Goal: Check status

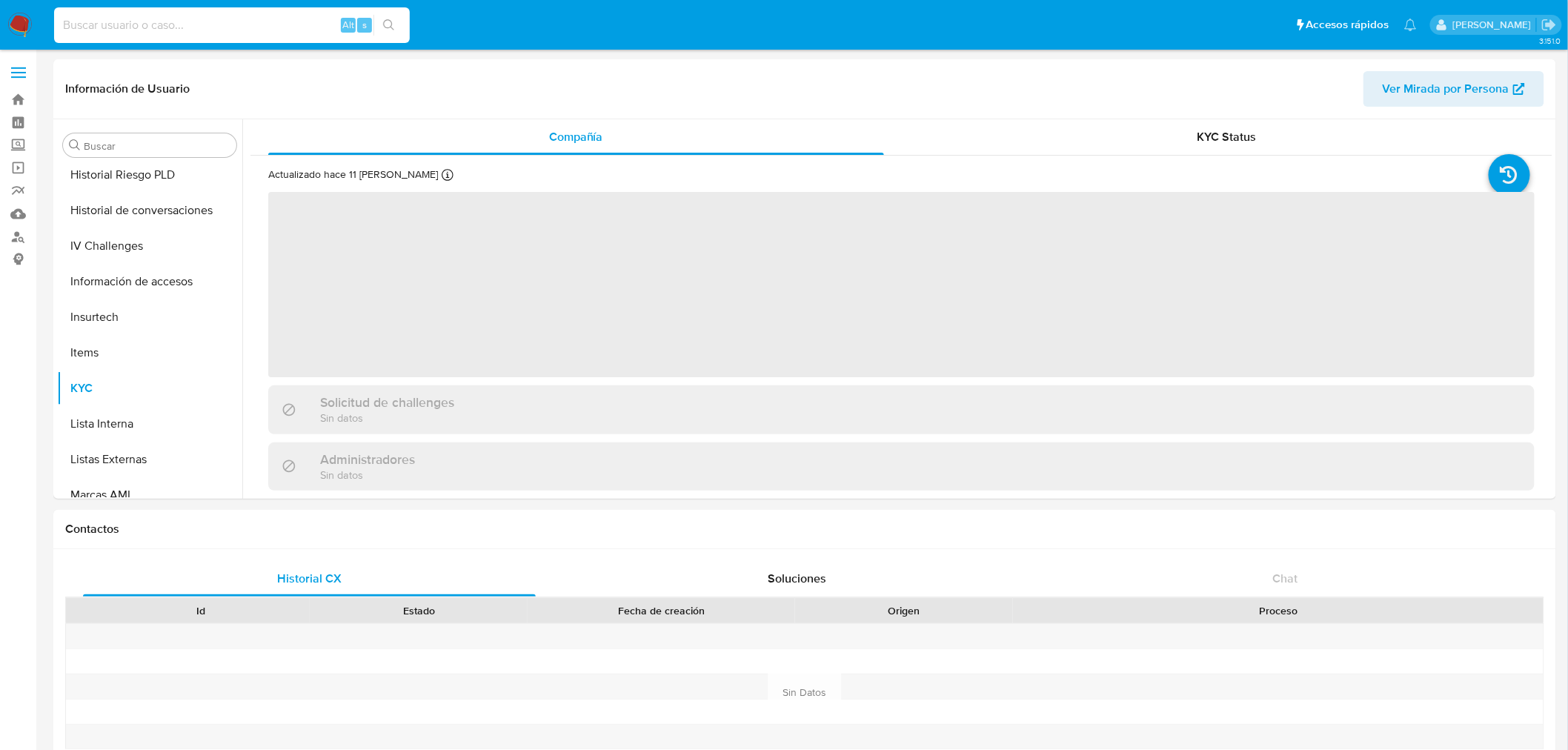
click at [189, 28] on input at bounding box center [232, 26] width 355 height 20
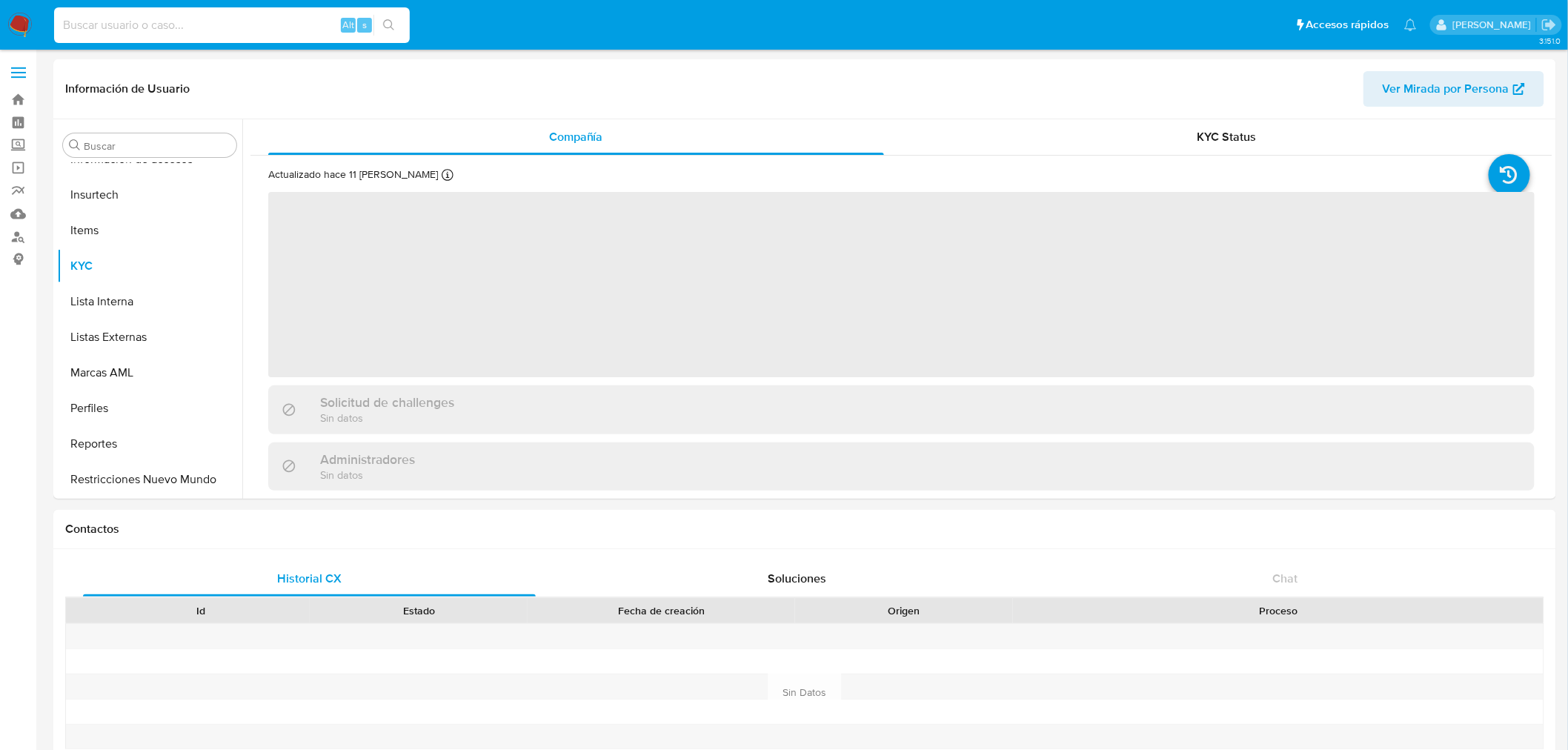
scroll to position [625, 0]
paste input "199538082"
type input "199538082"
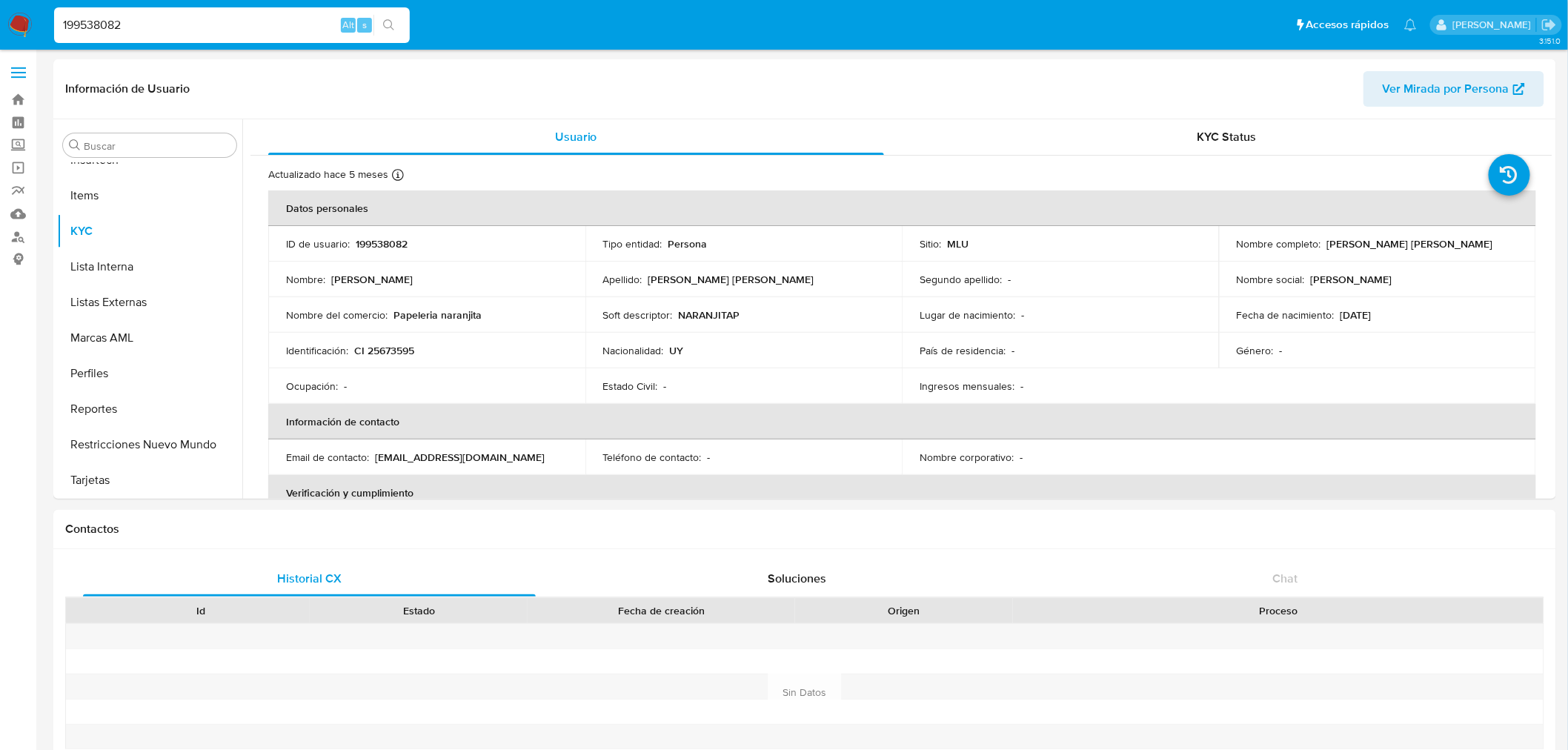
select select "10"
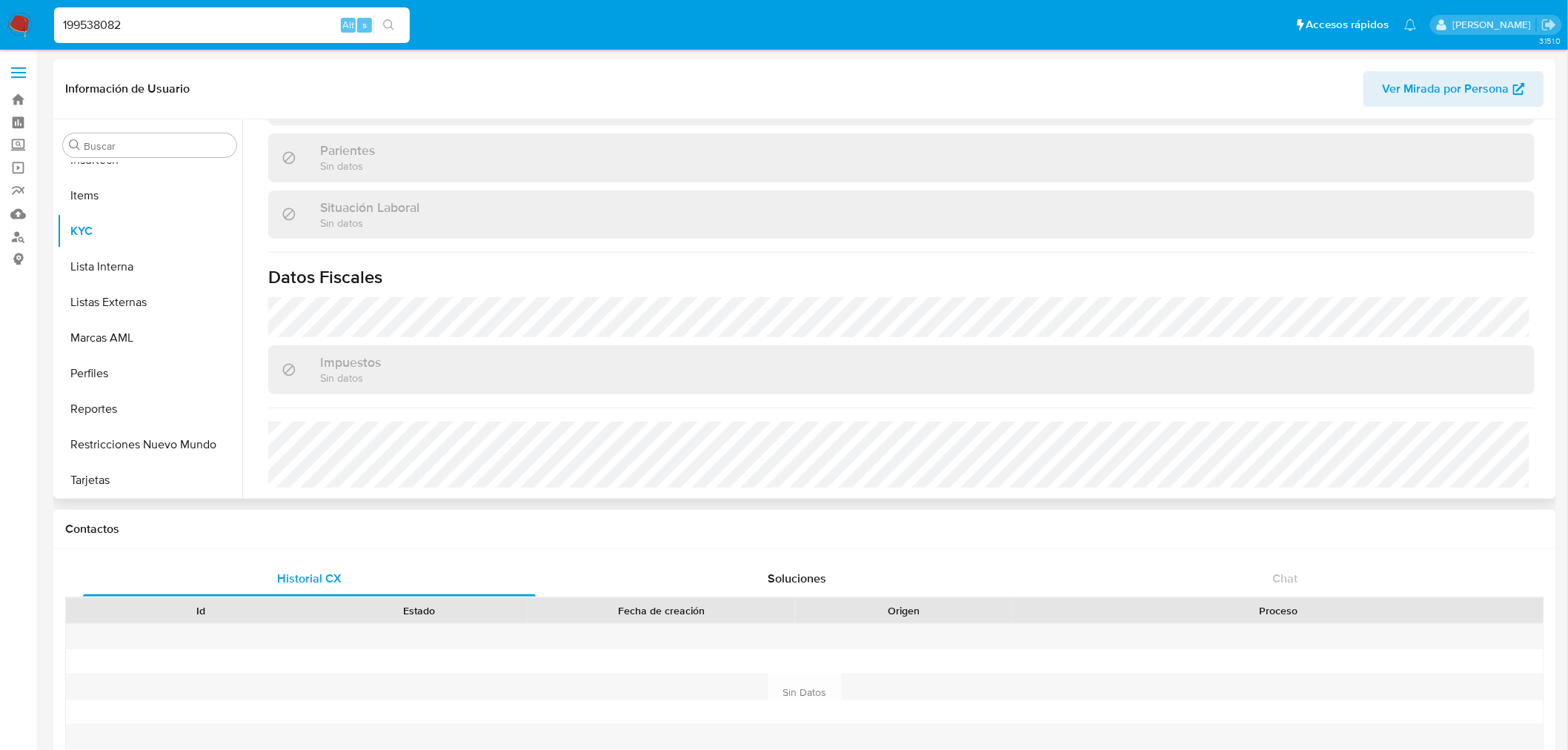
scroll to position [296, 0]
click at [146, 313] on button "Historial Casos" at bounding box center [143, 311] width 174 height 35
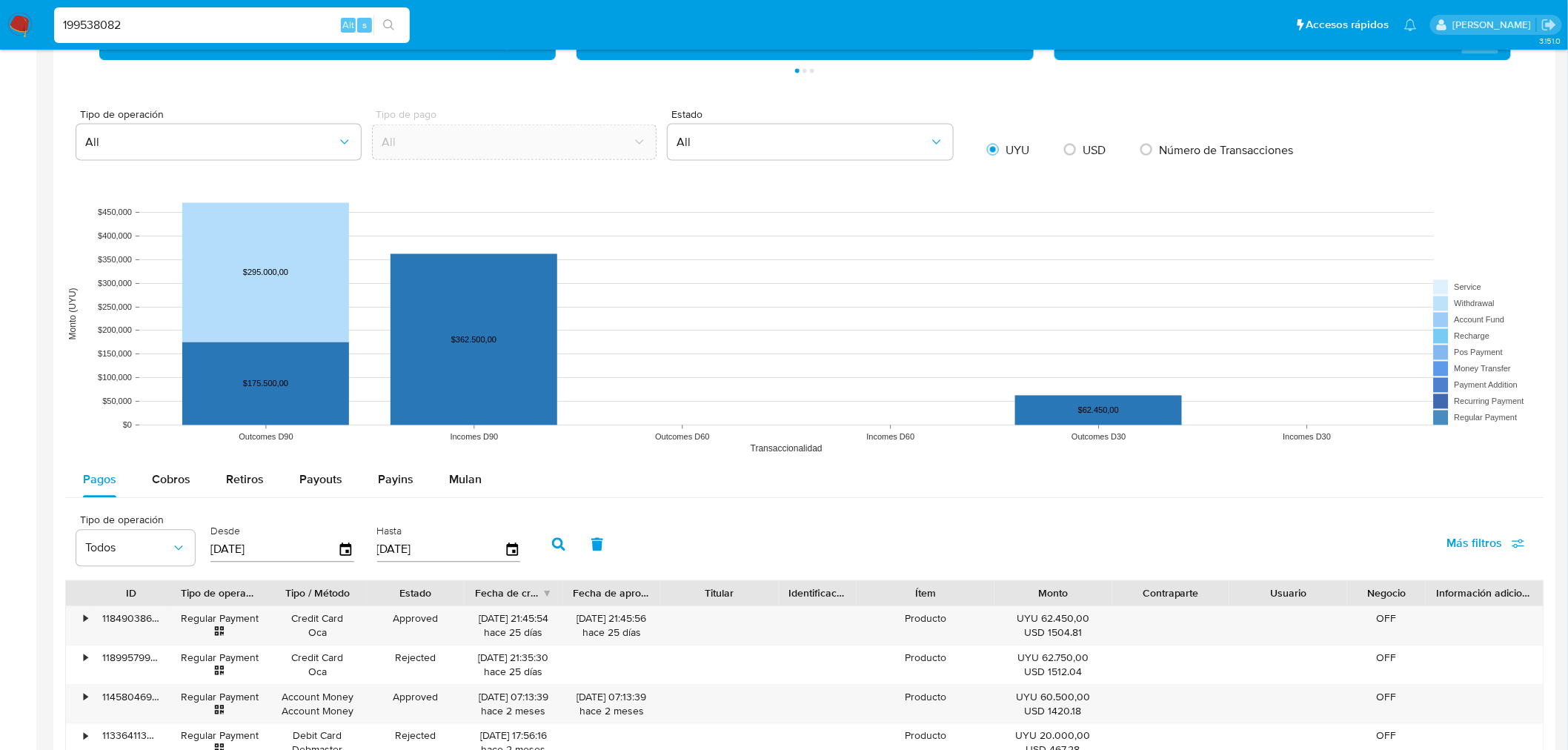
scroll to position [1567, 0]
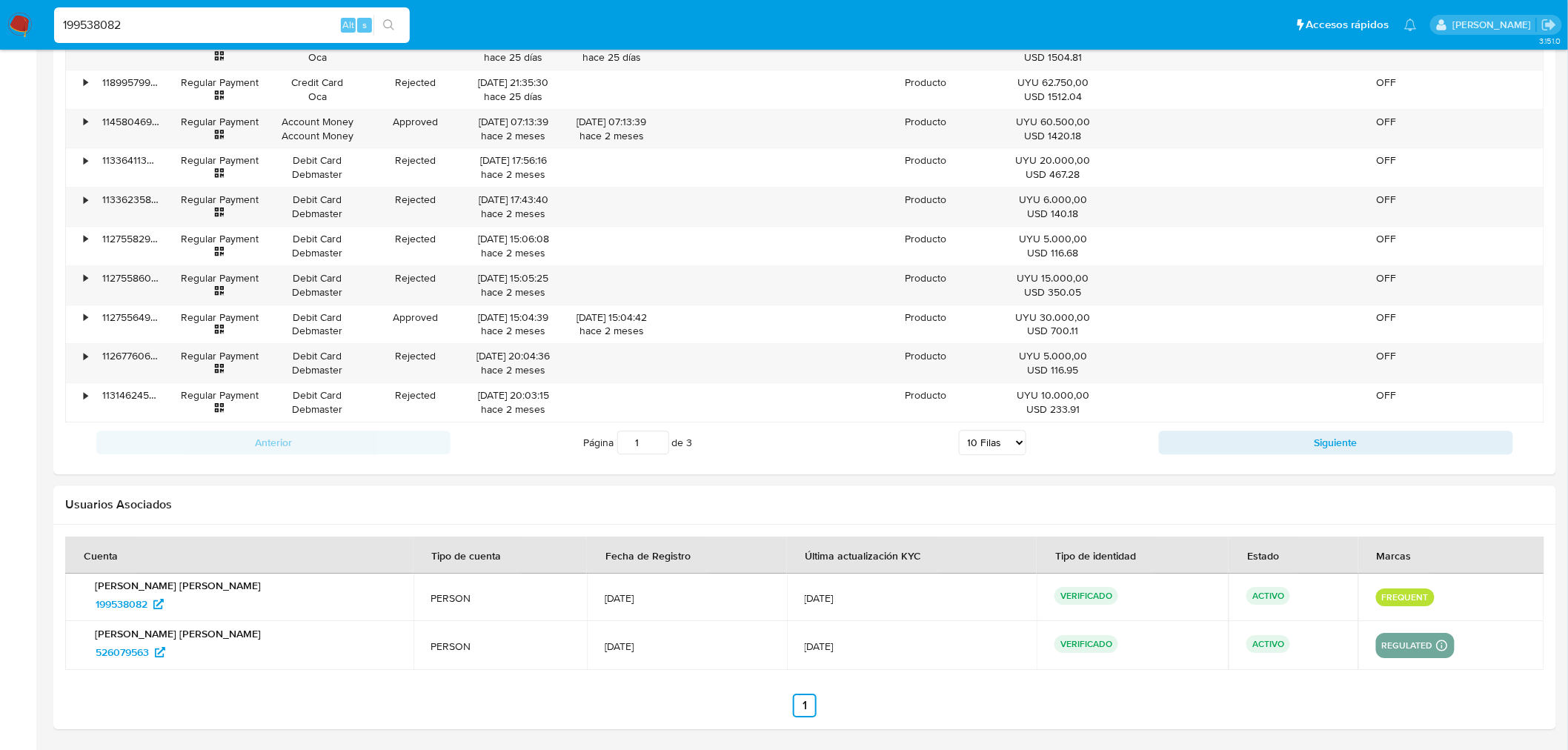
click at [119, 26] on input "199538082" at bounding box center [232, 26] width 355 height 20
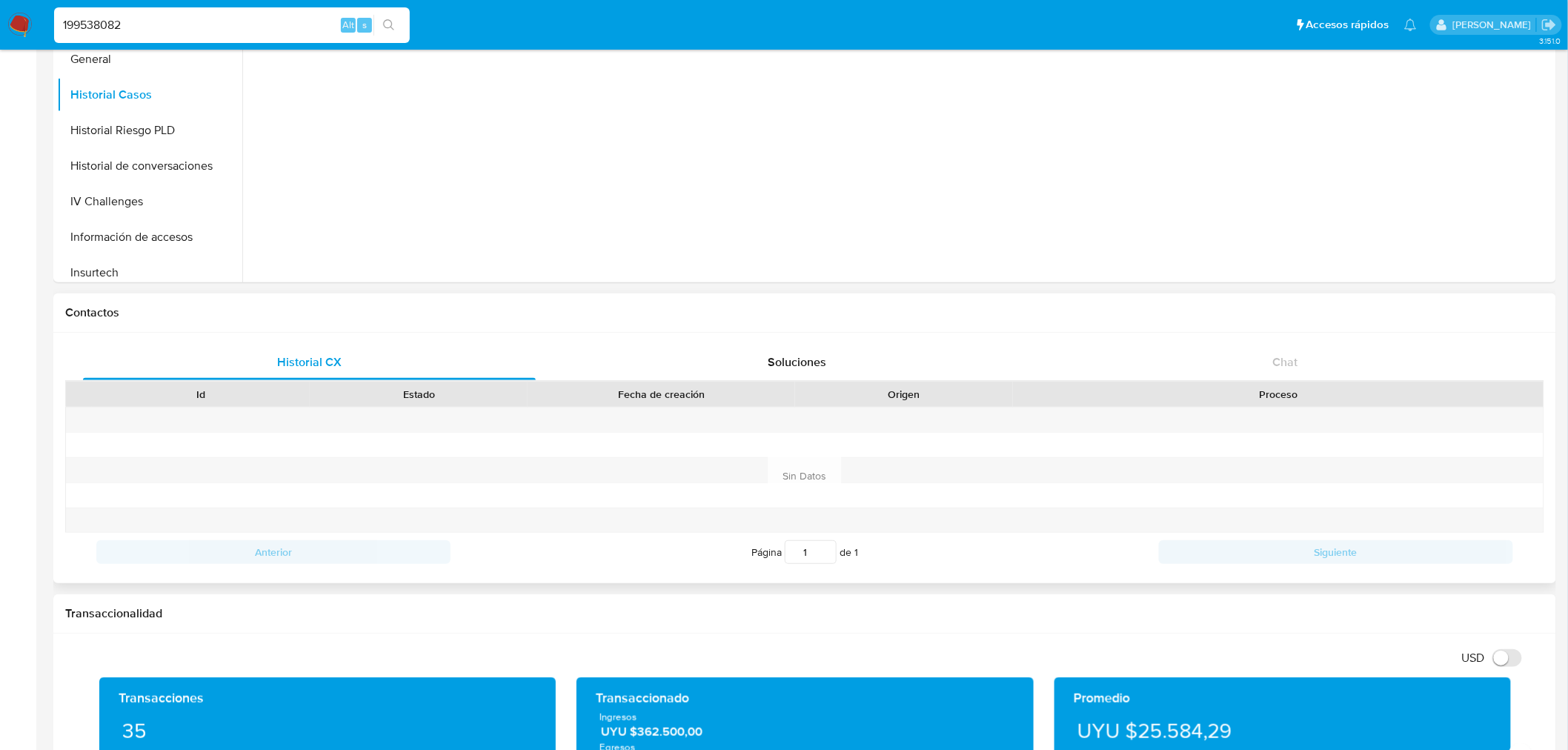
scroll to position [2, 0]
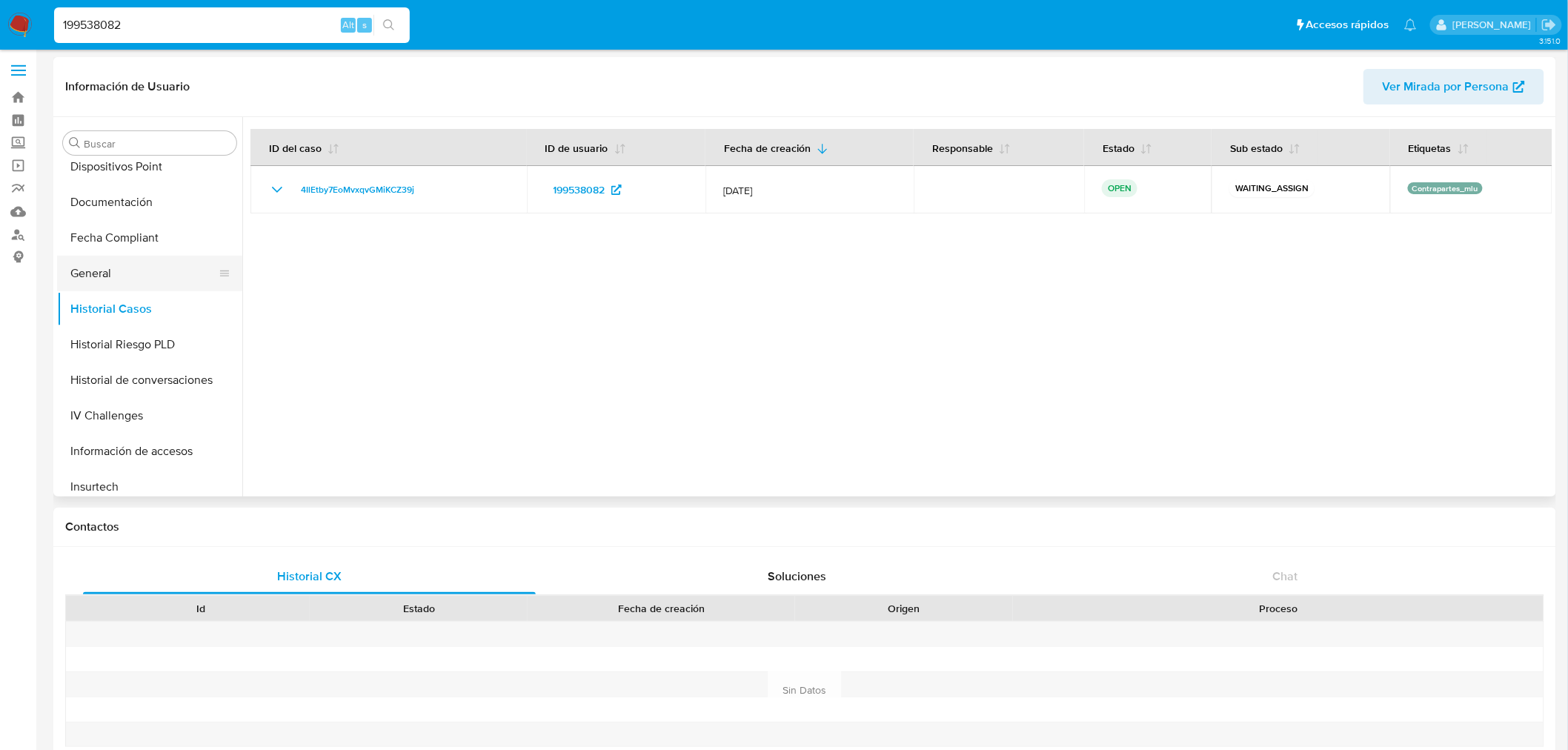
click at [131, 269] on button "General" at bounding box center [143, 273] width 174 height 35
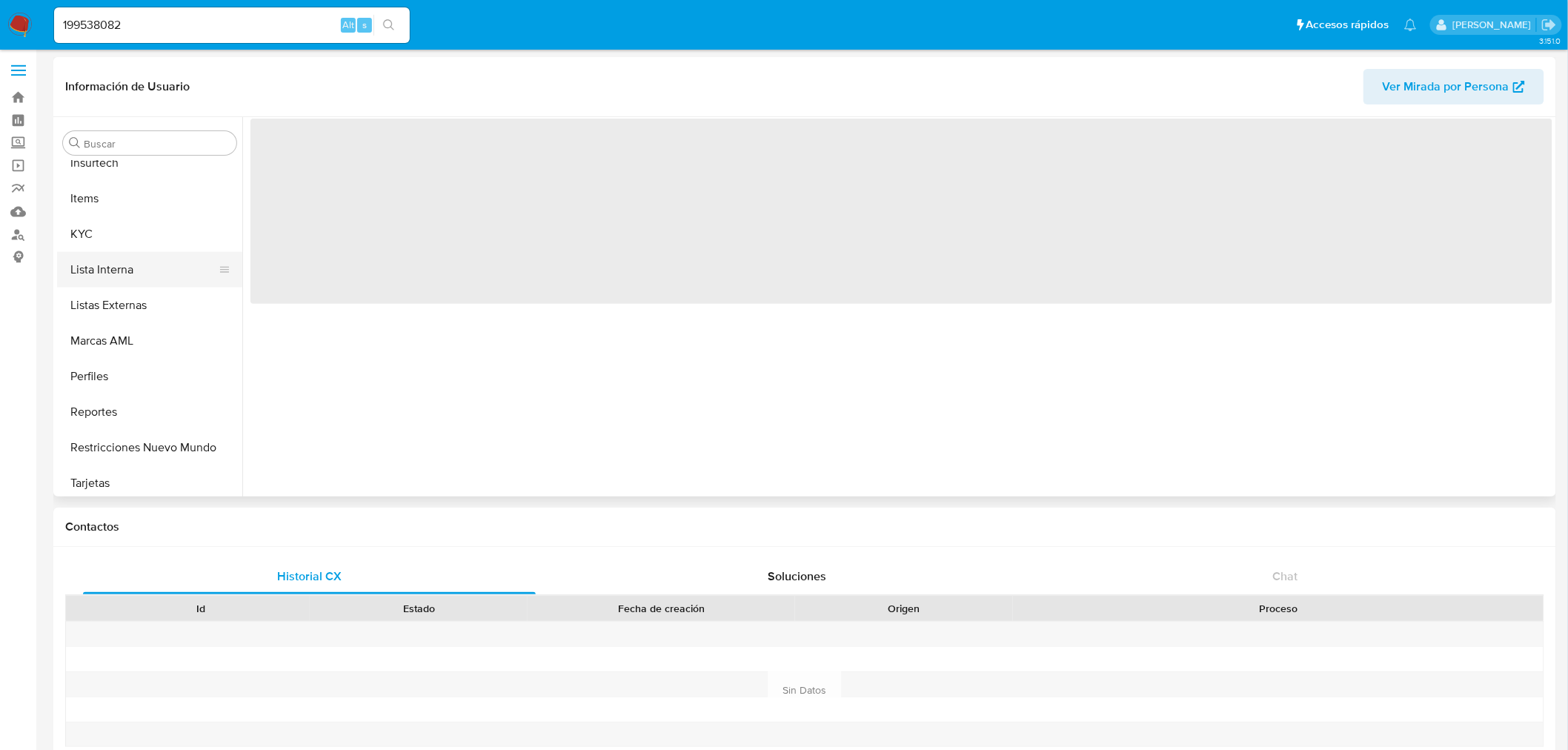
scroll to position [625, 0]
click at [89, 218] on button "KYC" at bounding box center [143, 229] width 174 height 35
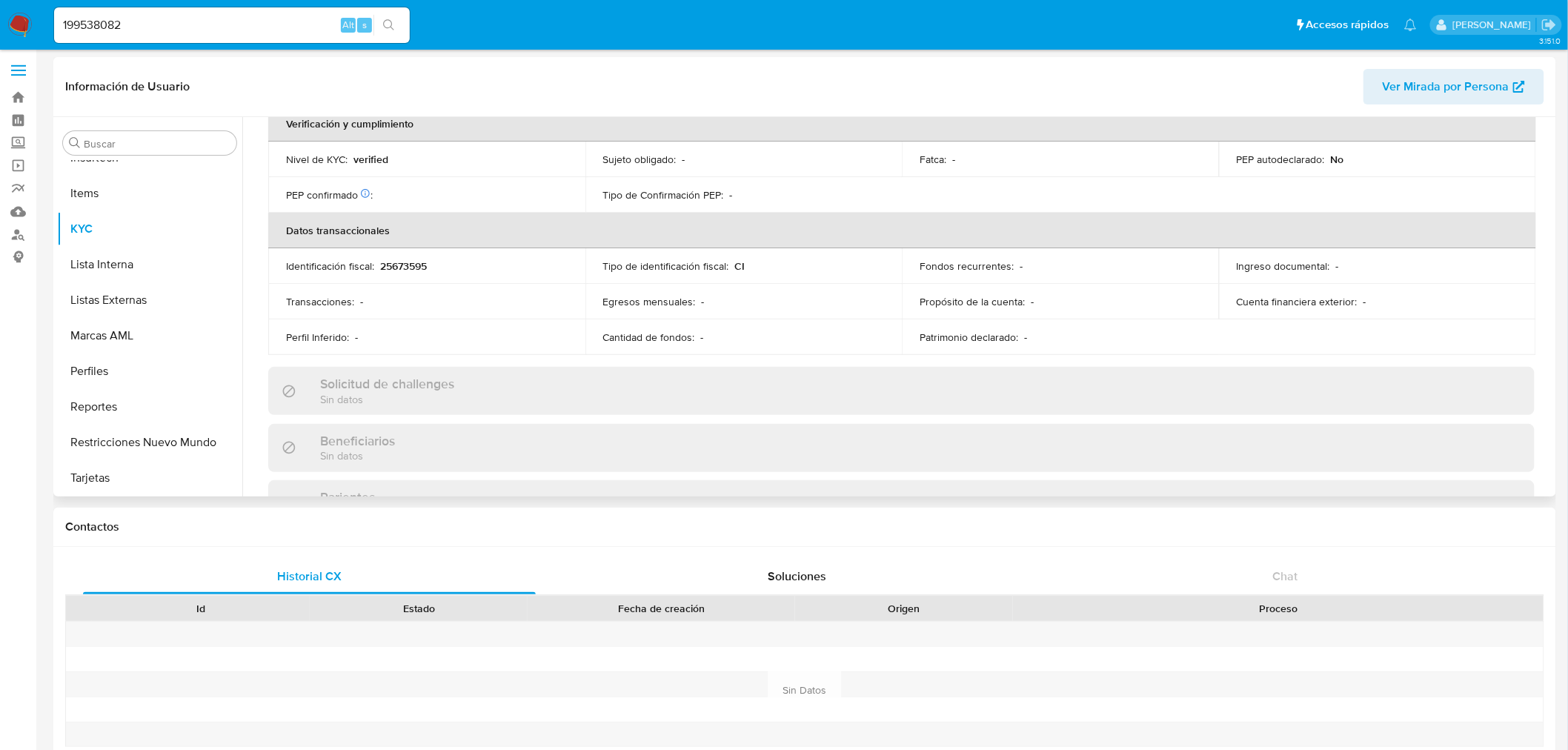
scroll to position [716, 0]
